Goal: Find specific page/section: Find specific page/section

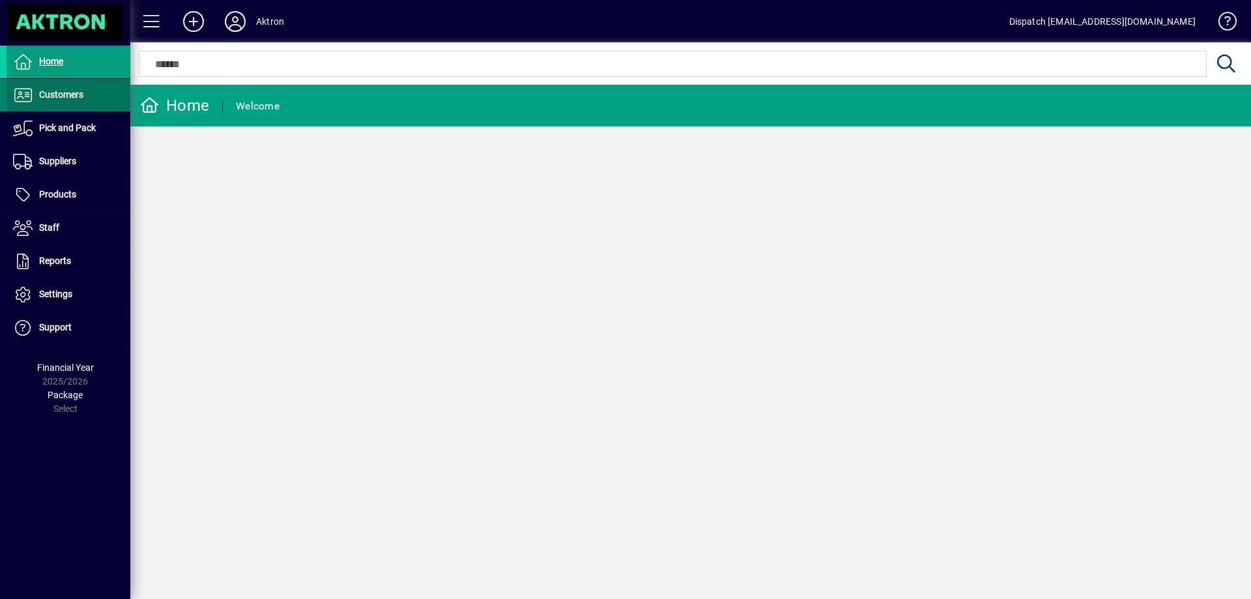
click at [58, 92] on span "Customers" at bounding box center [61, 94] width 44 height 10
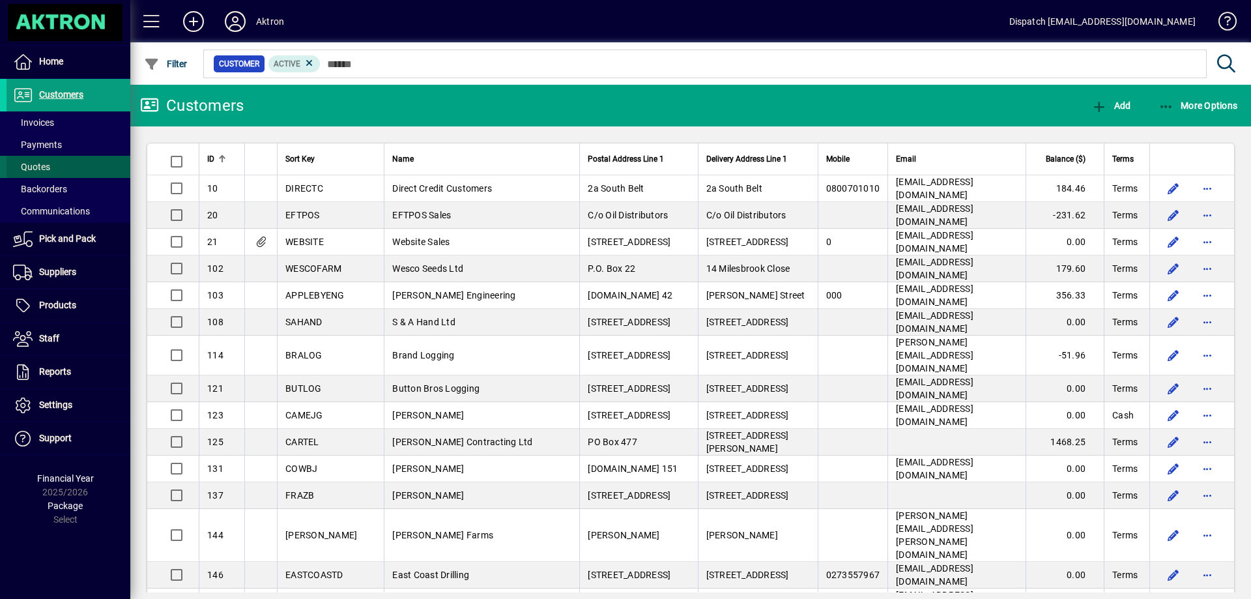
click at [35, 168] on span "Quotes" at bounding box center [31, 167] width 37 height 10
